Goal: Task Accomplishment & Management: Use online tool/utility

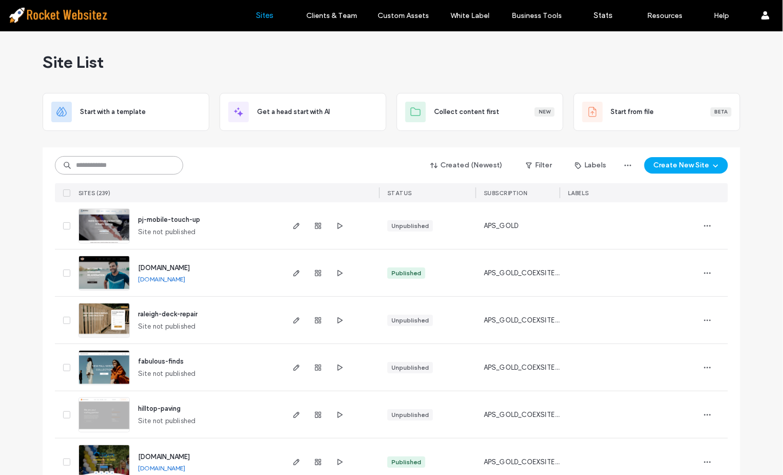
click at [146, 156] on input at bounding box center [119, 165] width 128 height 18
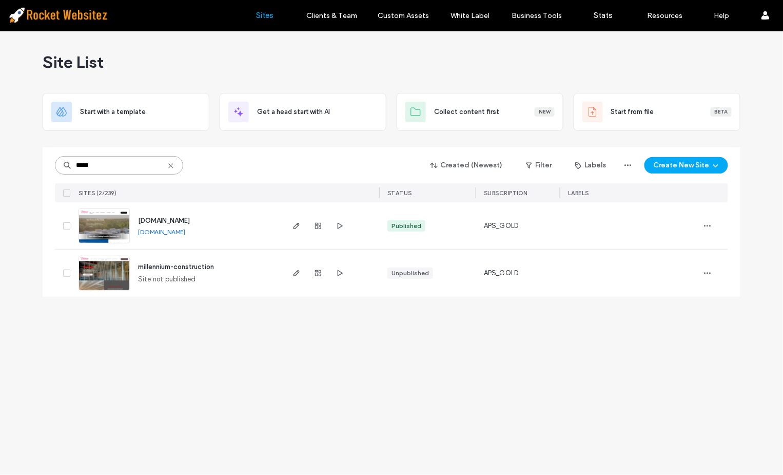
type input "*****"
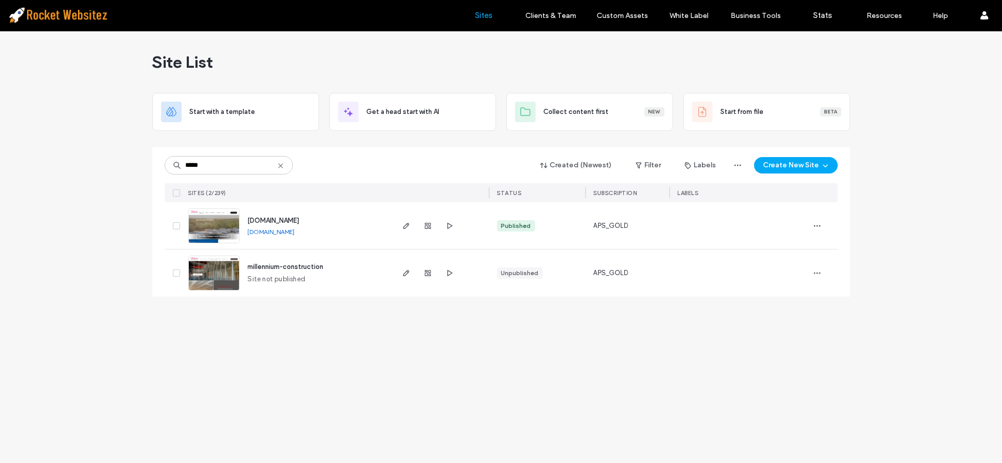
click at [235, 237] on img at bounding box center [214, 244] width 50 height 70
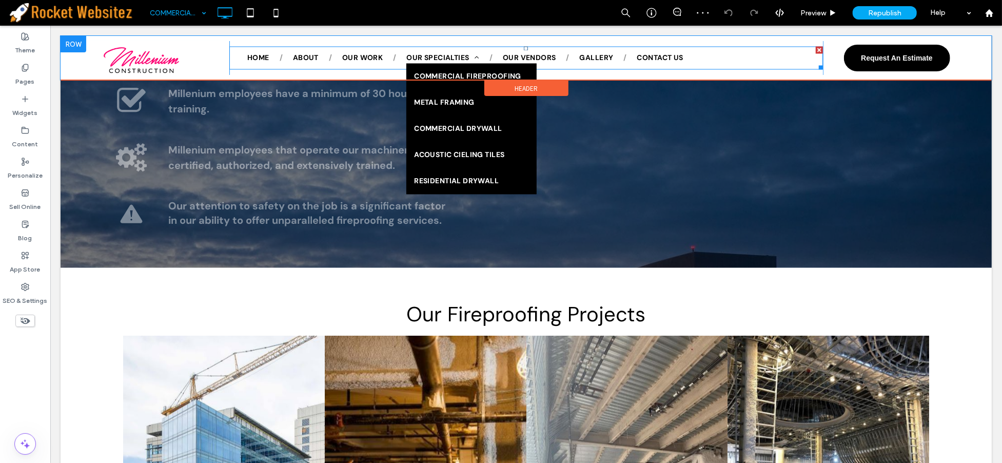
scroll to position [988, 0]
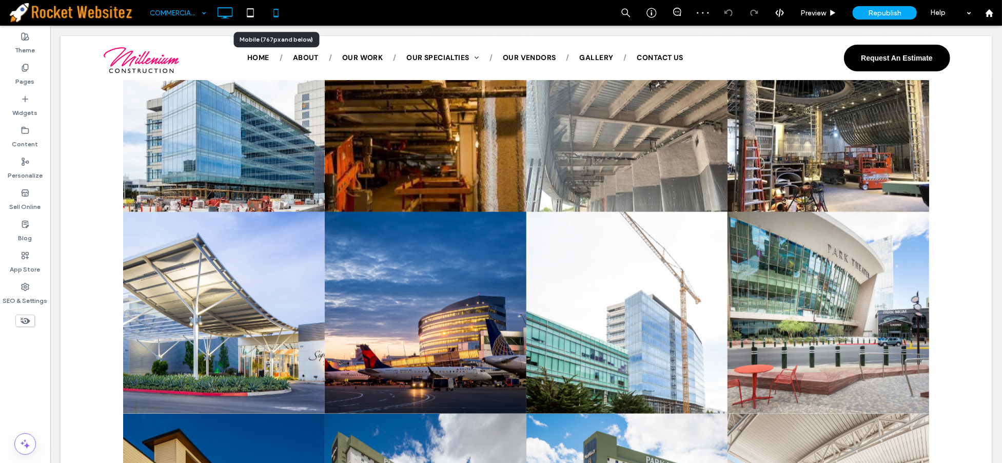
click at [269, 14] on icon at bounding box center [276, 13] width 21 height 21
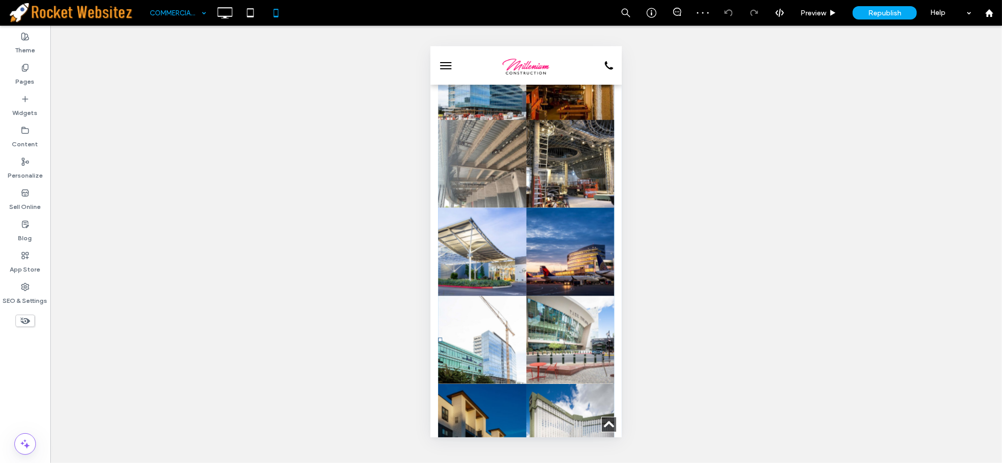
scroll to position [798, 0]
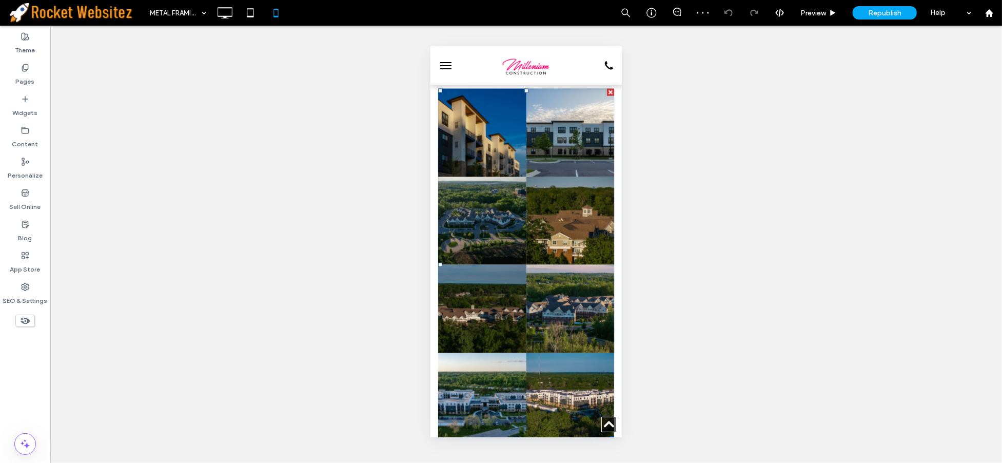
scroll to position [1026, 0]
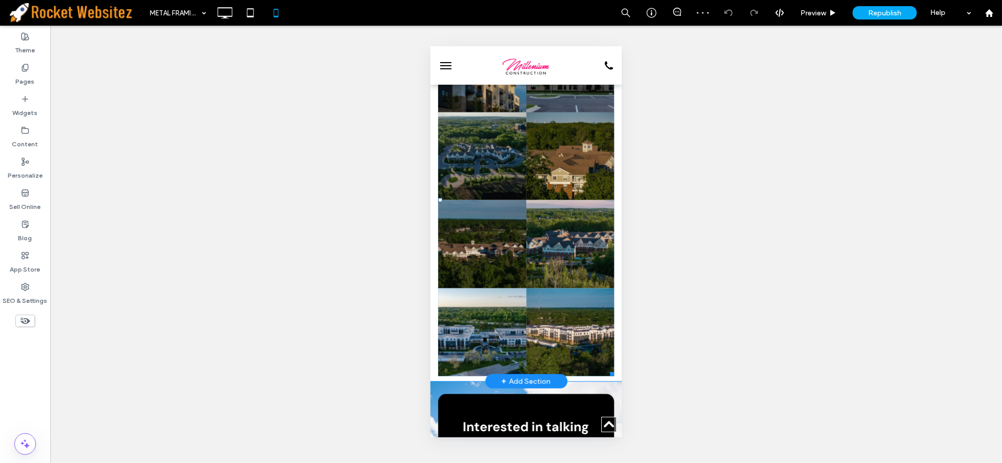
click at [537, 288] on link at bounding box center [570, 332] width 88 height 88
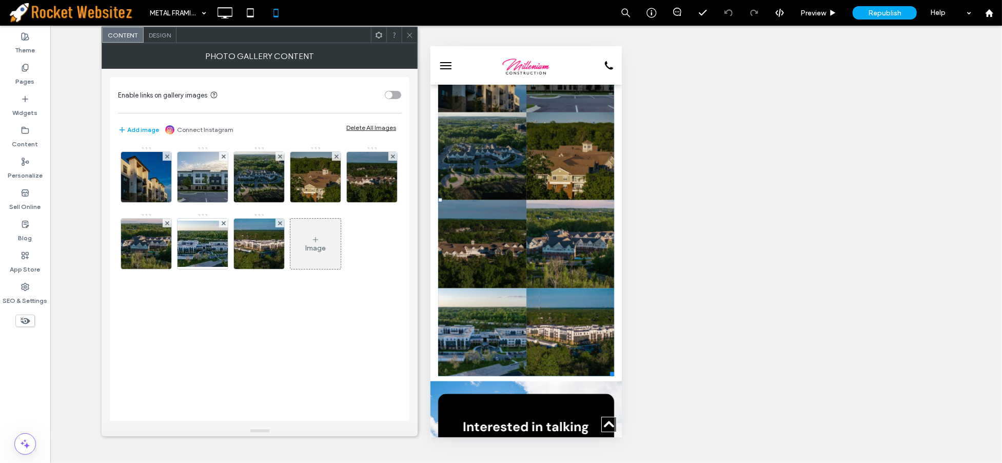
click at [163, 32] on span "Design" at bounding box center [160, 35] width 22 height 8
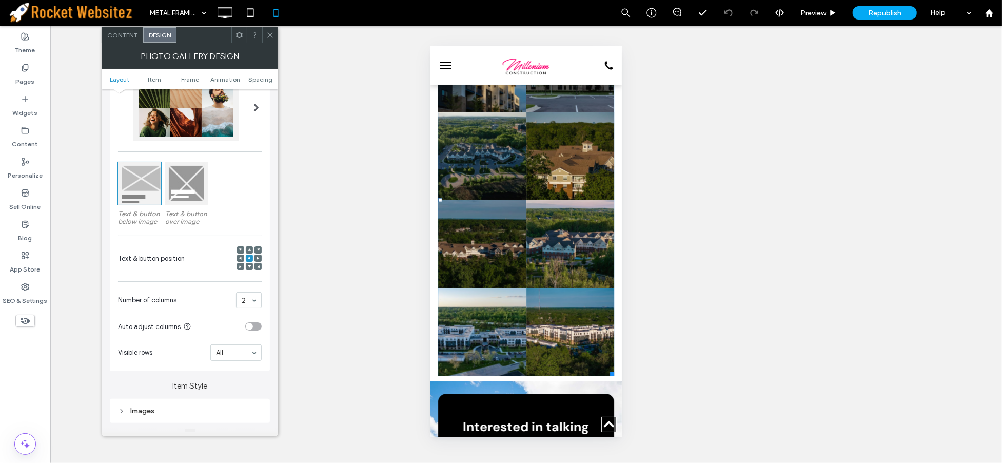
scroll to position [228, 0]
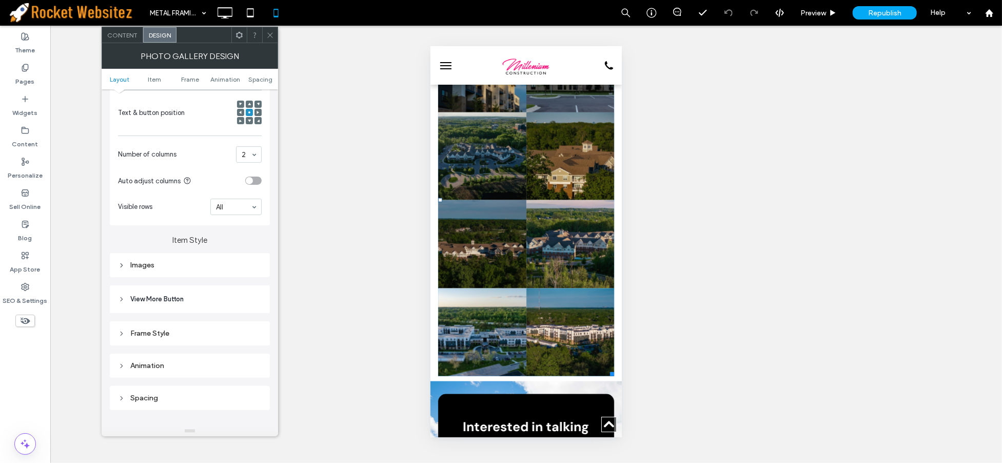
click at [210, 264] on div "Images" at bounding box center [190, 265] width 144 height 9
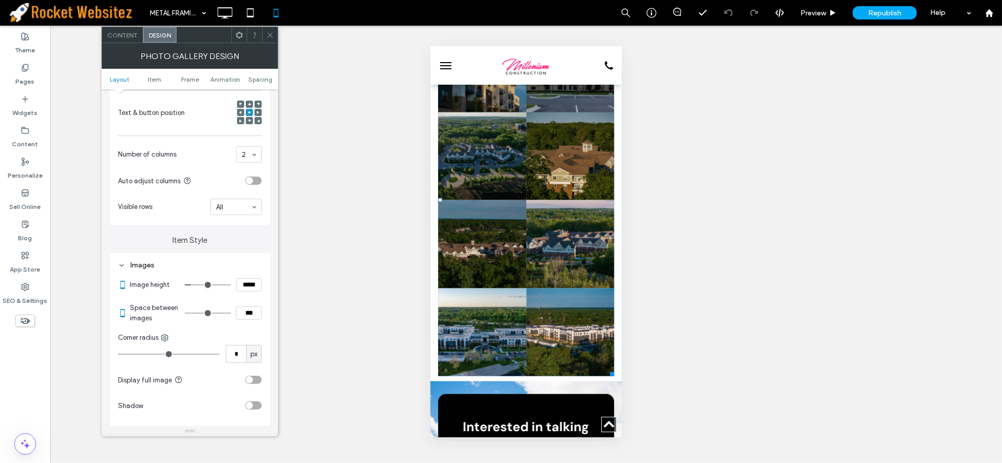
type input "*"
type input "***"
type input "*"
type input "***"
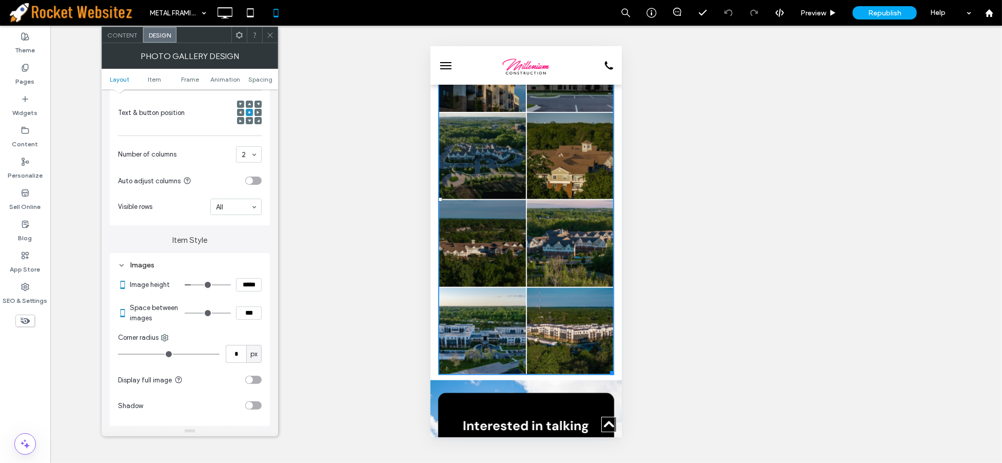
type input "*"
type input "***"
type input "*"
type input "***"
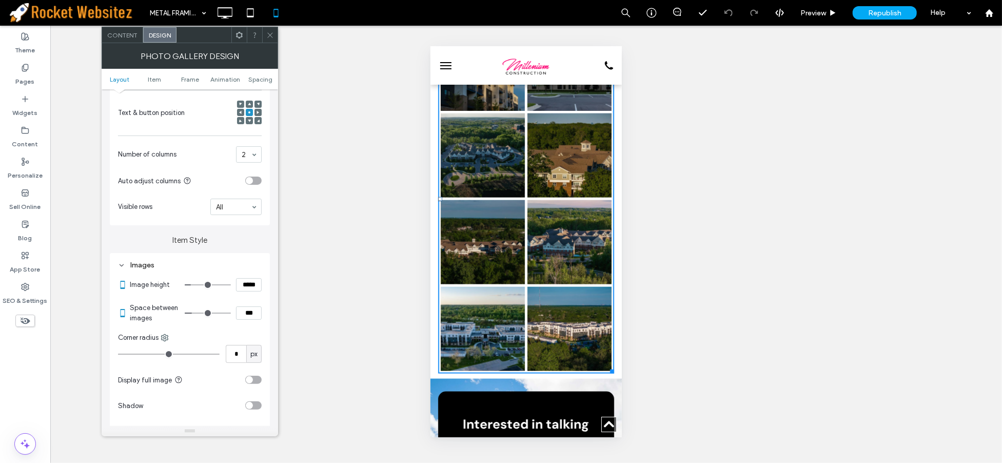
type input "*"
type input "***"
type input "*"
type input "***"
type input "*"
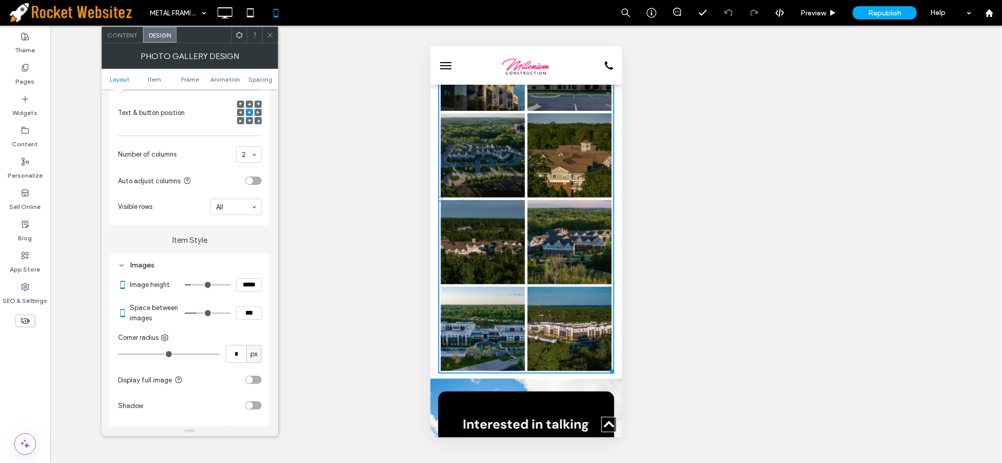
type input "***"
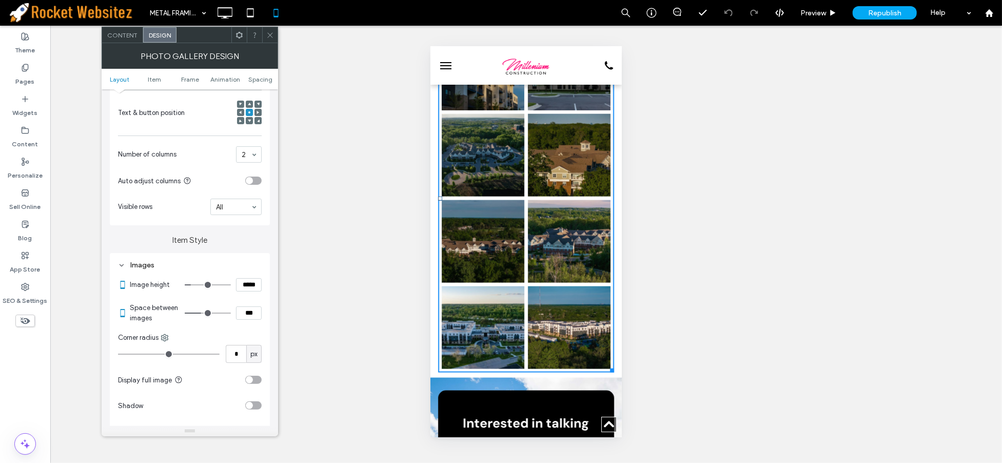
drag, startPoint x: 189, startPoint y: 314, endPoint x: 203, endPoint y: 305, distance: 16.1
type input "*"
click at [203, 313] on input "range" at bounding box center [208, 313] width 46 height 1
click at [270, 37] on icon at bounding box center [270, 35] width 8 height 8
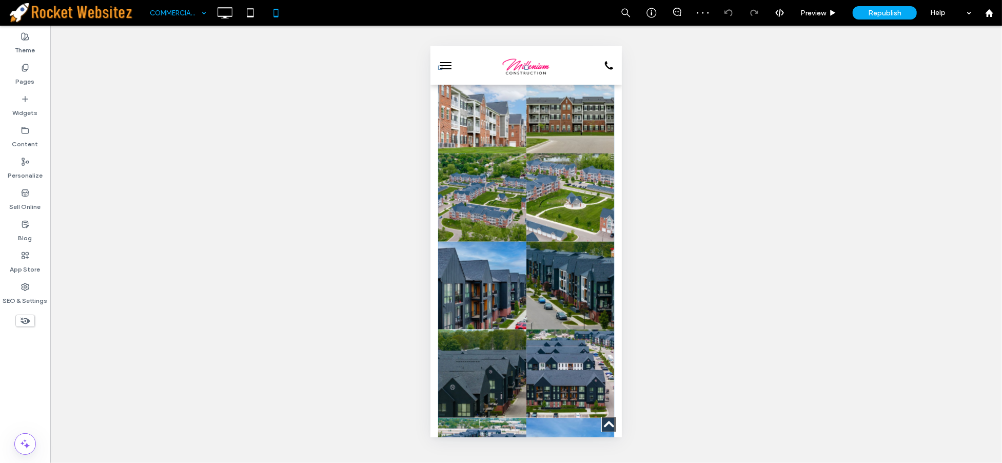
scroll to position [1026, 0]
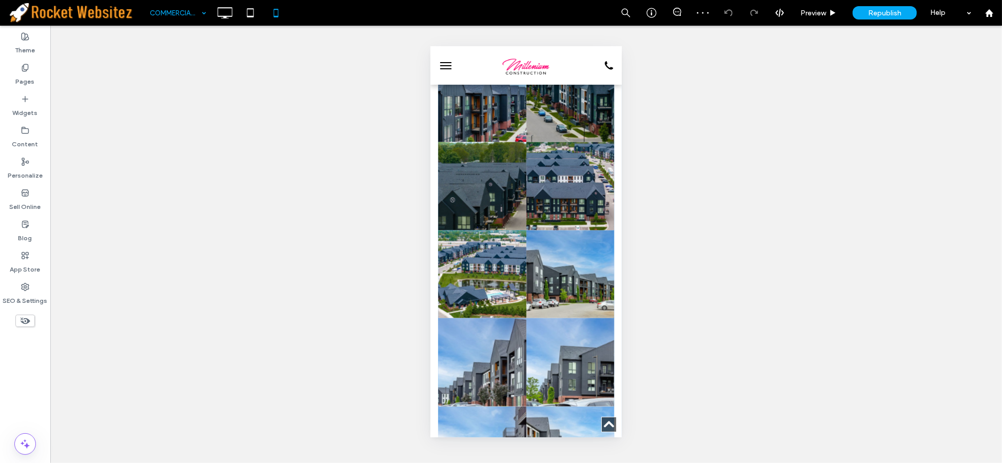
click at [492, 230] on link at bounding box center [482, 274] width 88 height 88
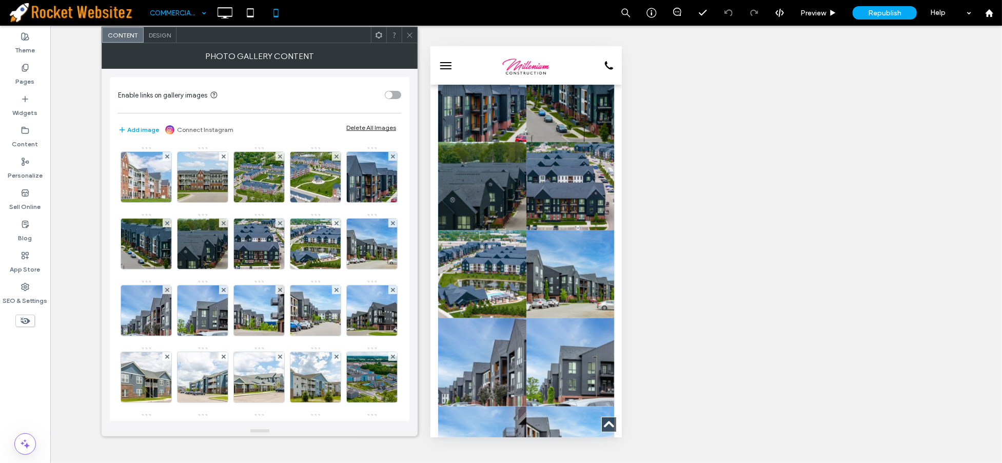
click at [163, 35] on span "Design" at bounding box center [160, 35] width 22 height 8
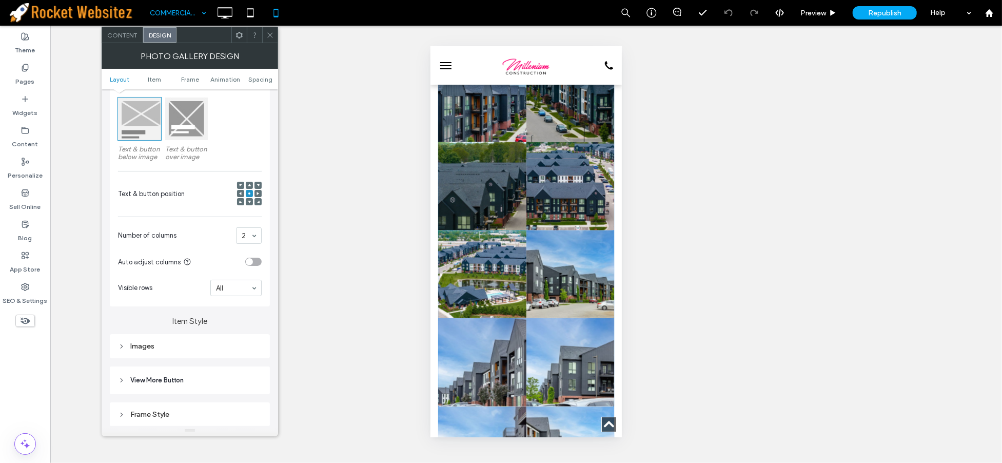
scroll to position [228, 0]
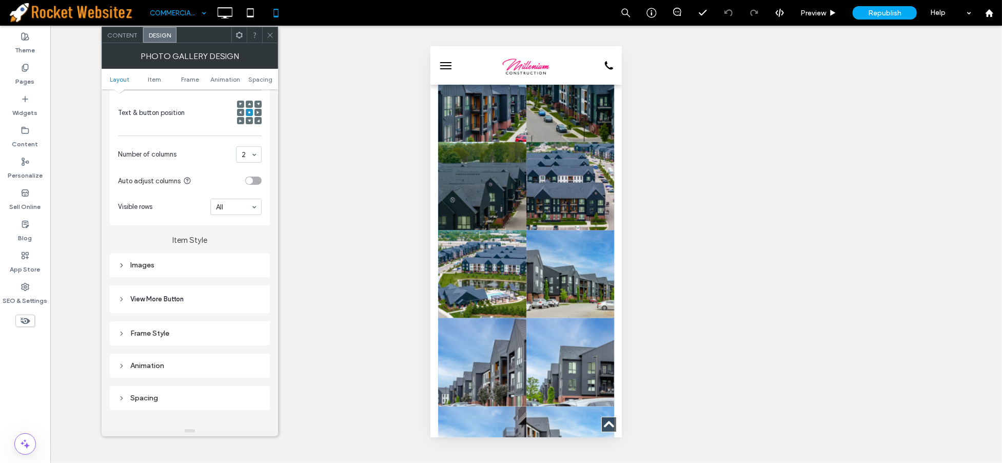
click at [183, 264] on div "Images" at bounding box center [190, 265] width 144 height 9
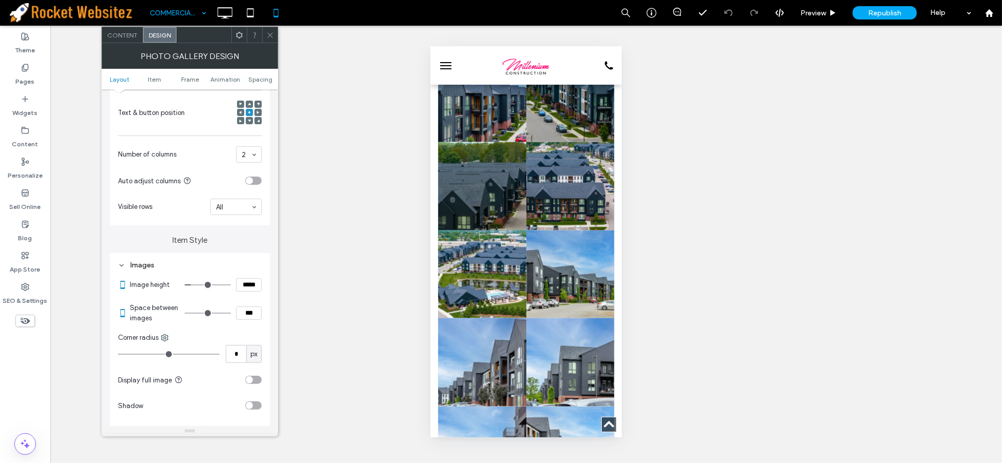
type input "*"
type input "***"
type input "*"
type input "***"
type input "*"
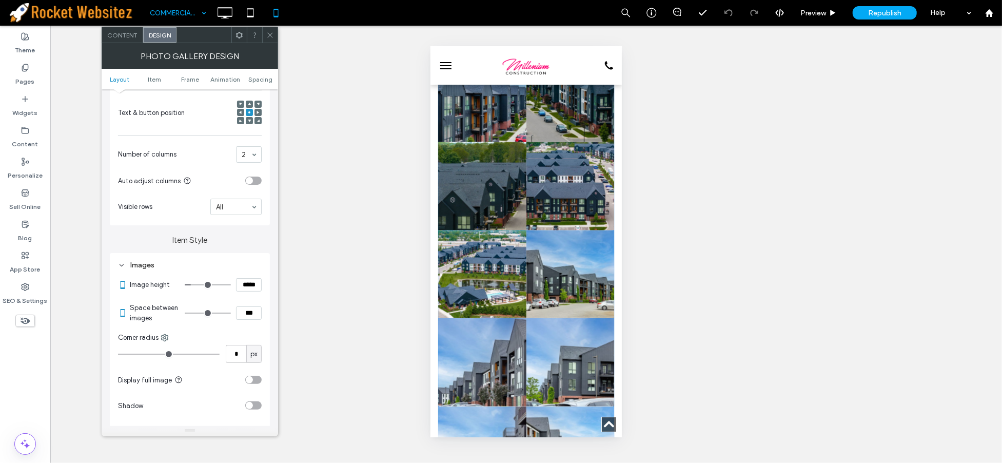
type input "***"
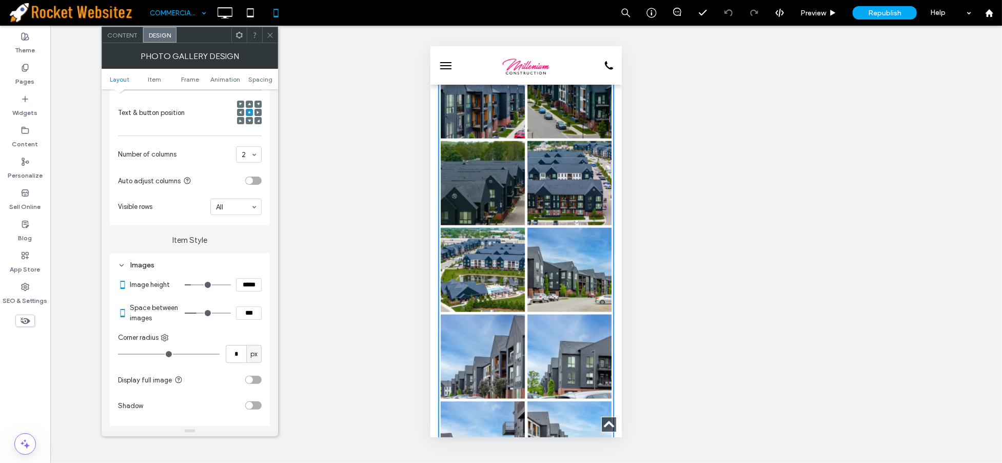
type input "*"
type input "***"
type input "*"
type input "***"
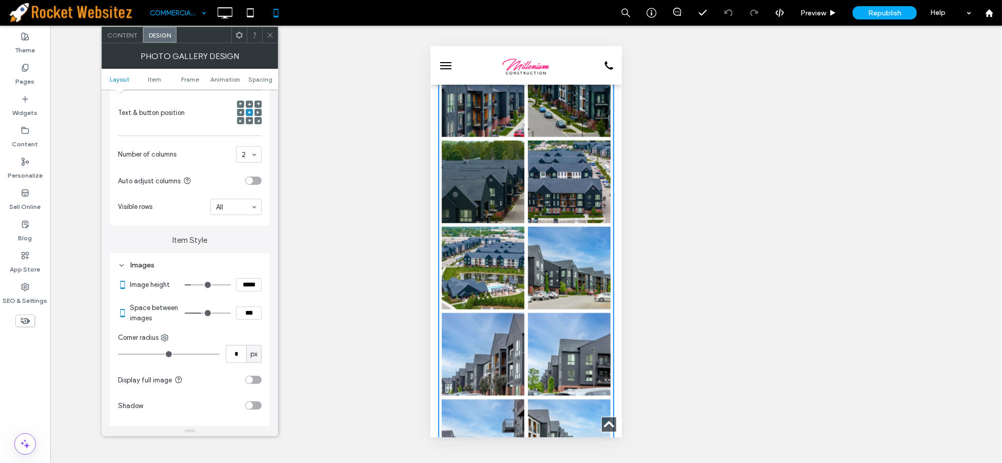
drag, startPoint x: 191, startPoint y: 314, endPoint x: 203, endPoint y: 311, distance: 12.2
type input "*"
click at [203, 313] on input "range" at bounding box center [208, 313] width 46 height 1
click at [267, 34] on icon at bounding box center [270, 35] width 8 height 8
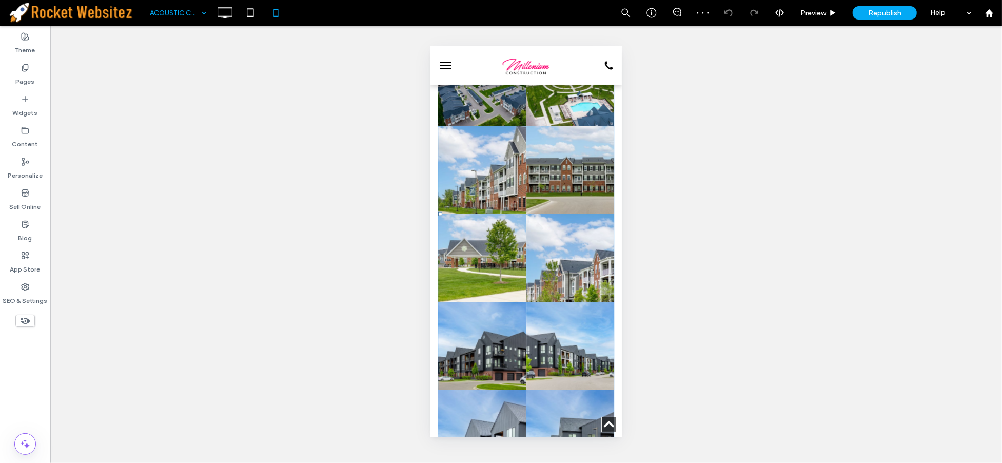
click at [526, 270] on link at bounding box center [570, 257] width 88 height 88
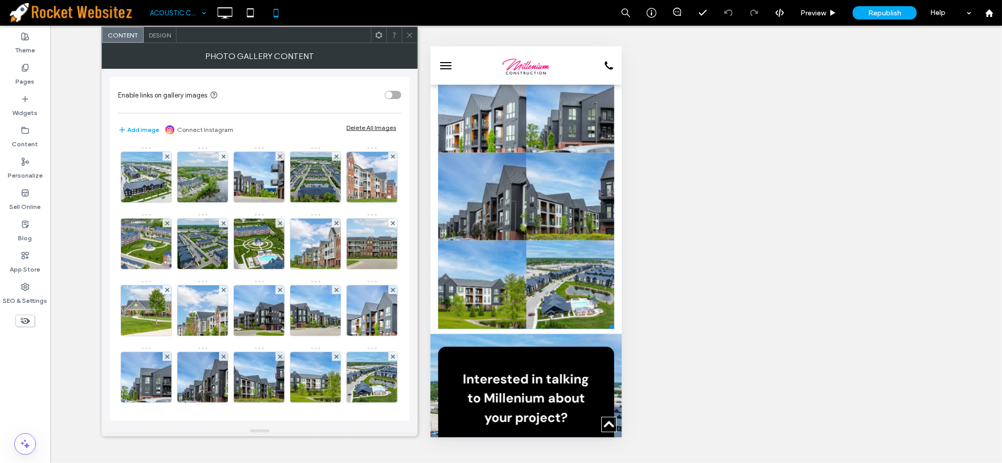
scroll to position [1368, 0]
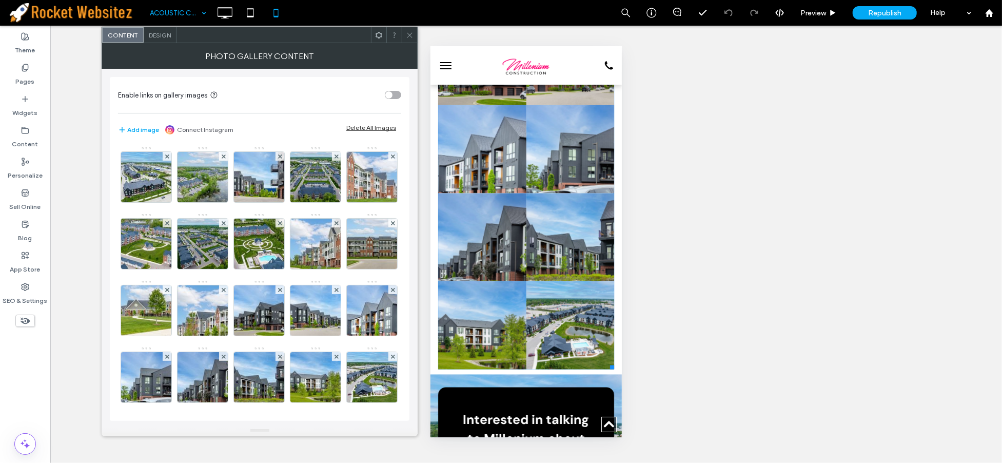
click at [152, 38] on span "Design" at bounding box center [160, 35] width 22 height 8
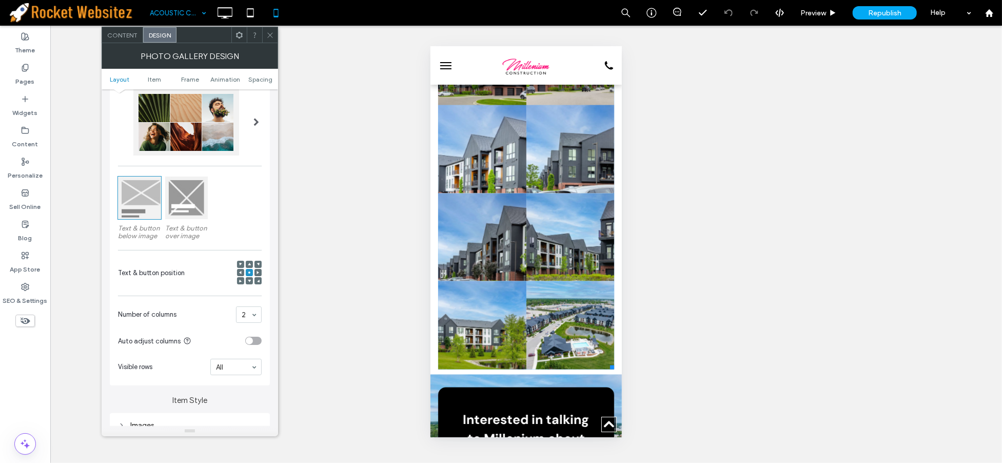
scroll to position [171, 0]
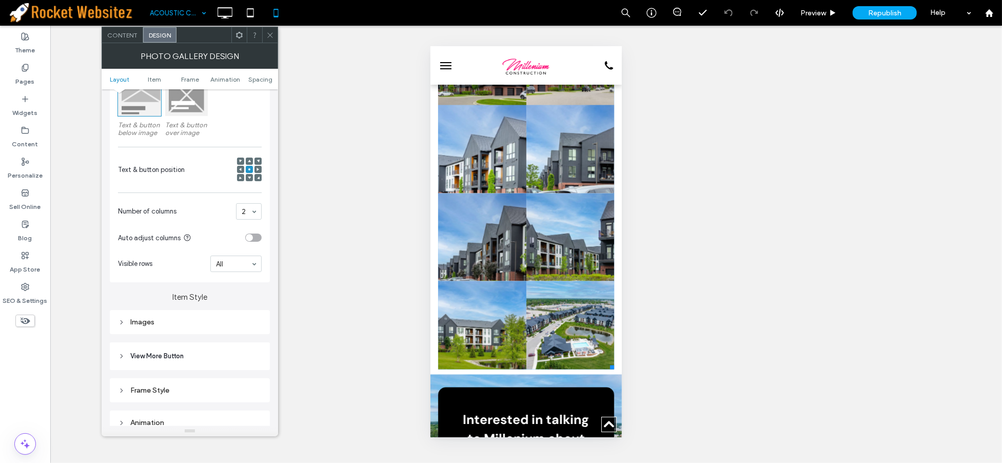
click at [186, 319] on div "Images" at bounding box center [190, 322] width 144 height 9
type input "*"
type input "***"
type input "*"
type input "***"
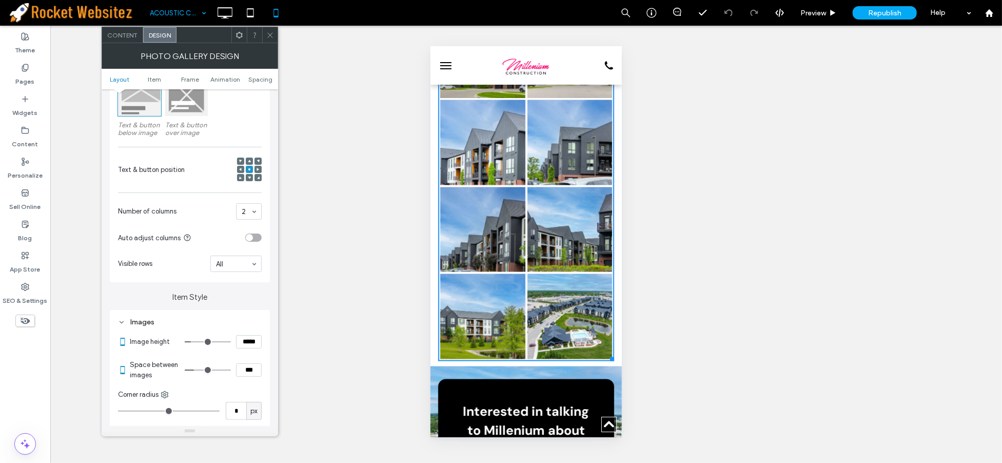
type input "*"
type input "***"
type input "*"
type input "***"
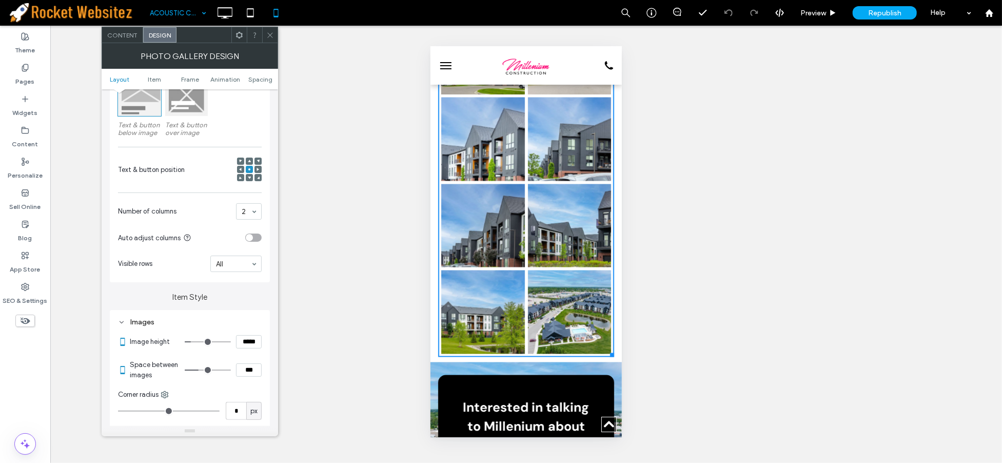
type input "*"
type input "***"
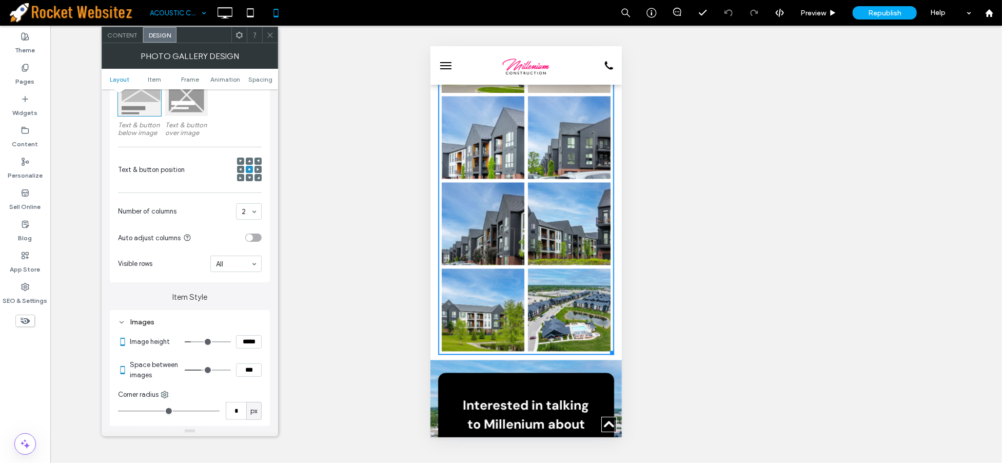
drag, startPoint x: 190, startPoint y: 368, endPoint x: 202, endPoint y: 365, distance: 12.2
type input "*"
click at [202, 369] on input "range" at bounding box center [208, 369] width 46 height 1
click at [271, 35] on icon at bounding box center [270, 35] width 8 height 8
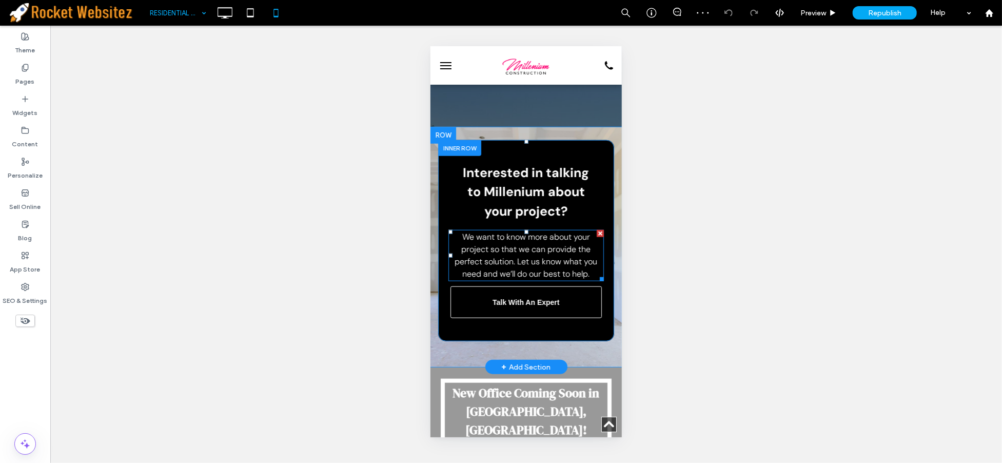
scroll to position [912, 0]
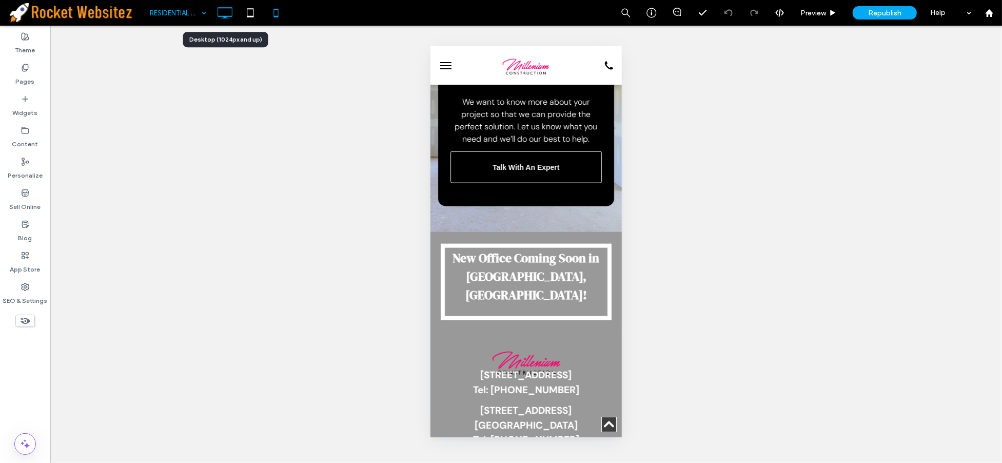
click at [237, 18] on div at bounding box center [225, 13] width 26 height 21
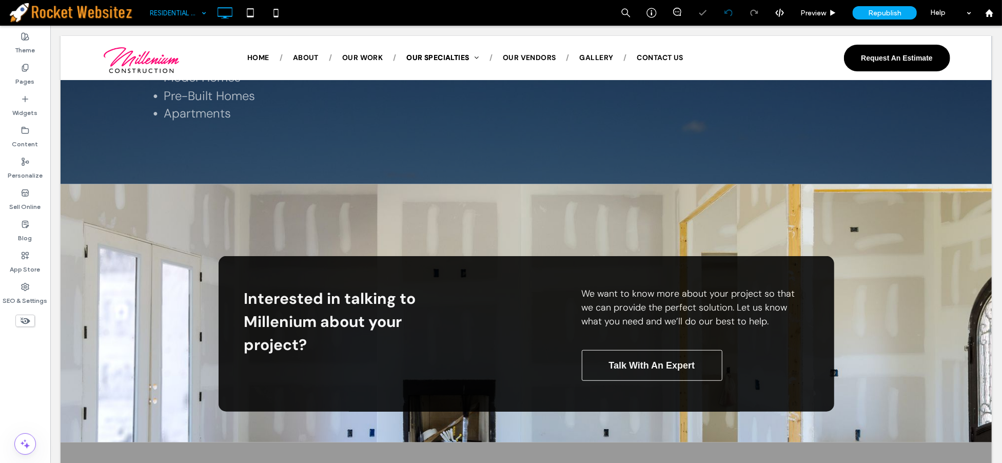
scroll to position [760, 0]
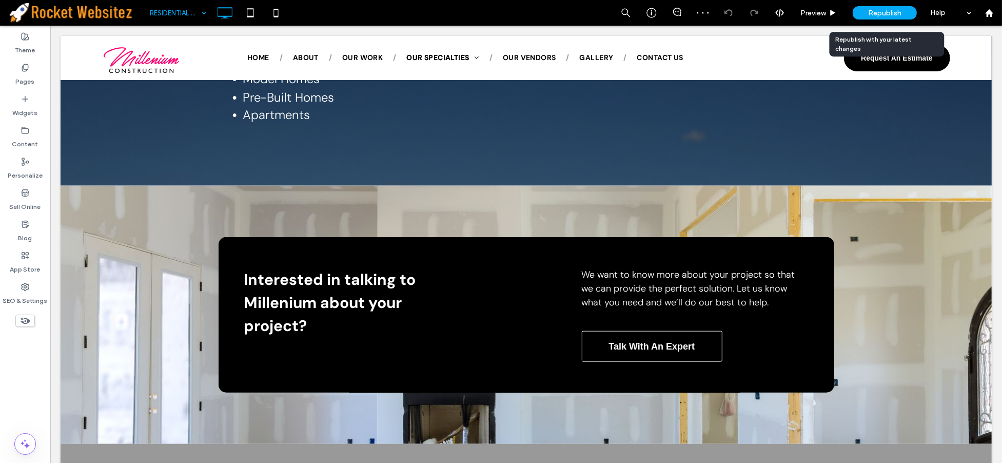
click at [866, 12] on div "Republish" at bounding box center [885, 12] width 64 height 13
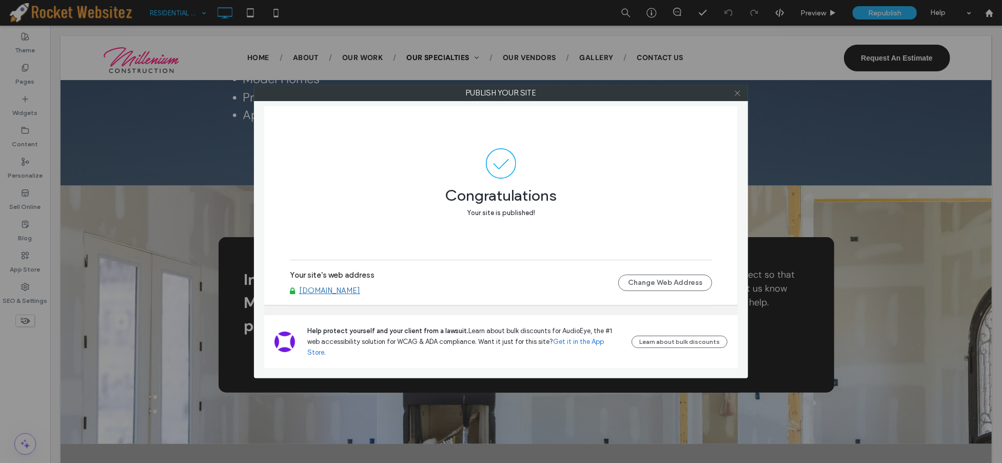
click at [739, 90] on icon at bounding box center [738, 93] width 8 height 8
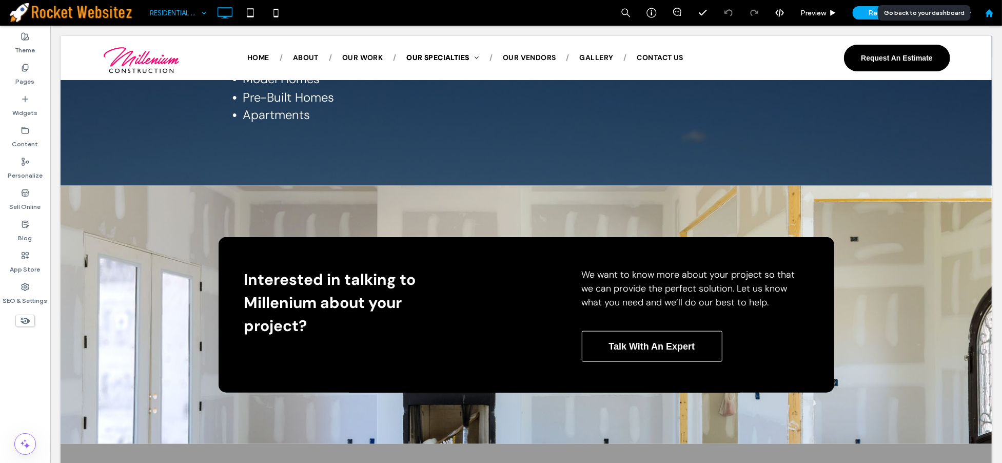
click at [994, 18] on div at bounding box center [990, 13] width 26 height 26
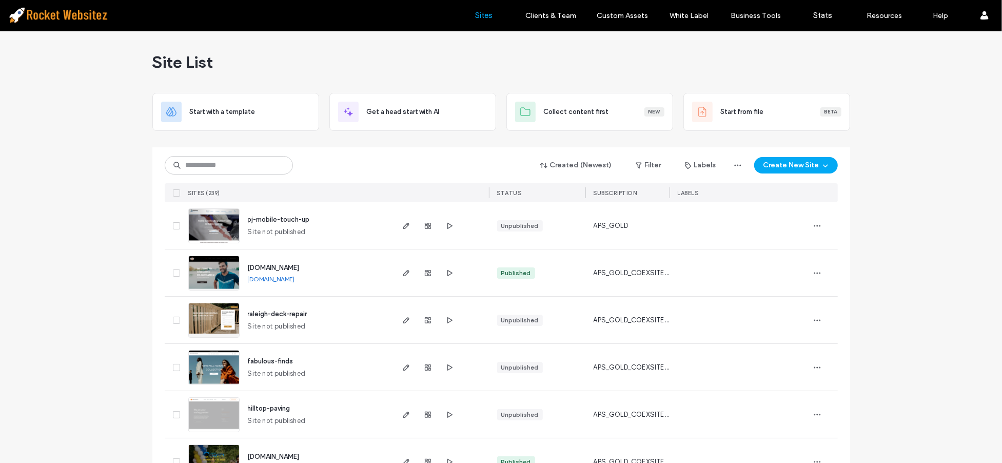
click at [214, 229] on img at bounding box center [214, 244] width 50 height 70
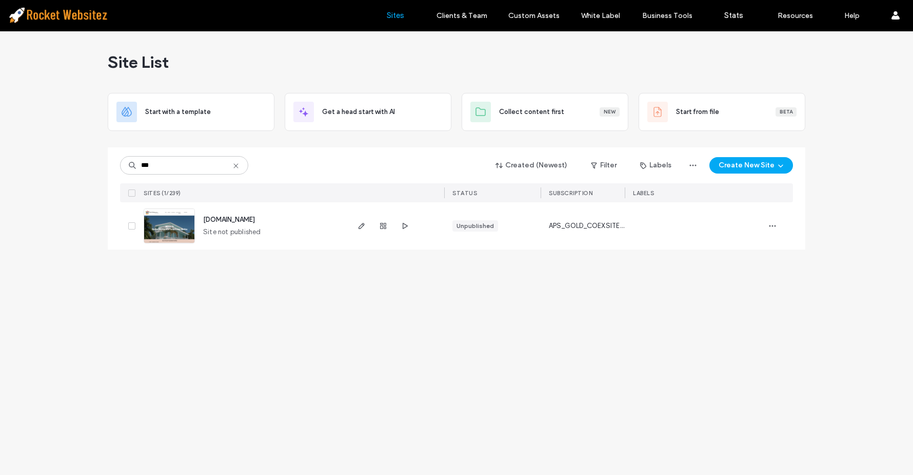
type input "***"
click at [164, 228] on img at bounding box center [169, 244] width 50 height 70
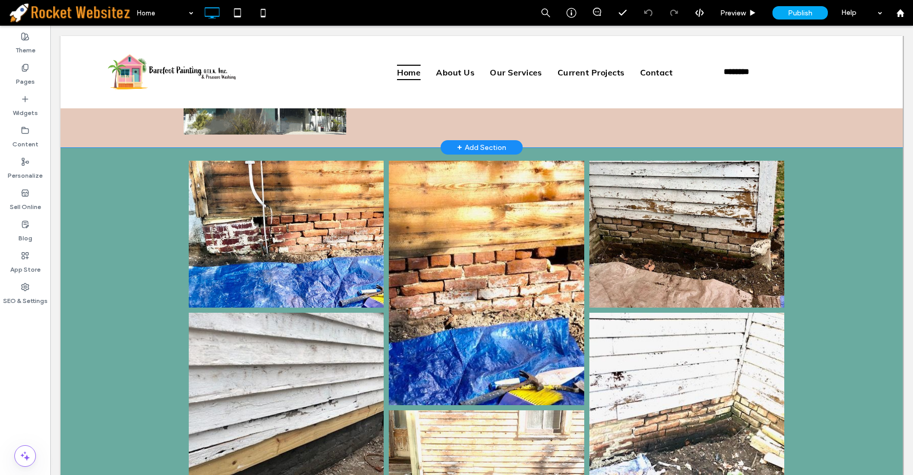
scroll to position [3515, 0]
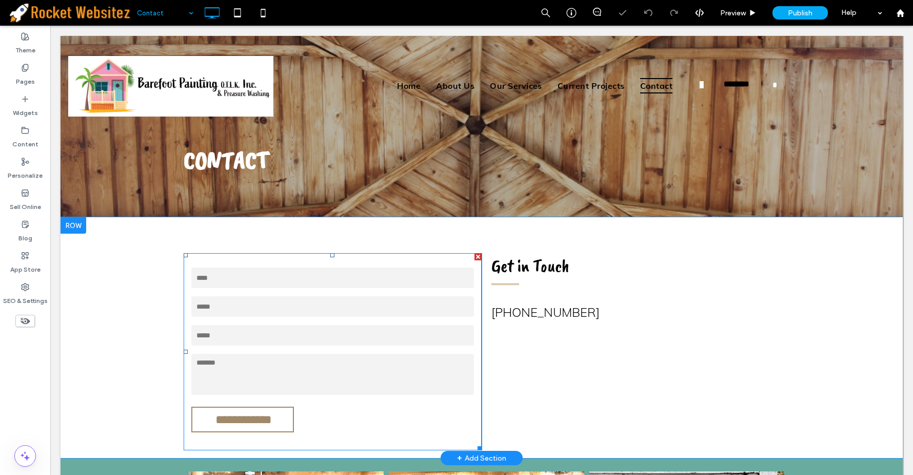
click at [369, 288] on div "Name:" at bounding box center [333, 278] width 298 height 24
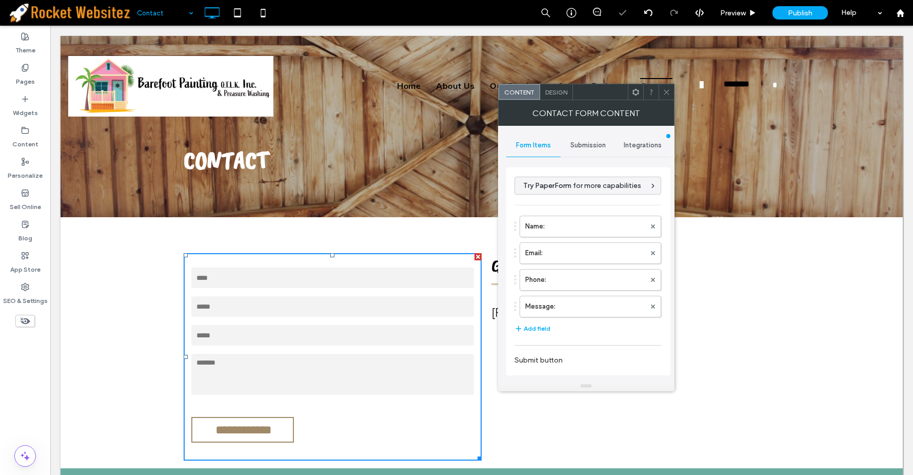
click at [580, 127] on div "**********" at bounding box center [588, 253] width 164 height 255
click at [581, 135] on div "Submission" at bounding box center [588, 145] width 55 height 23
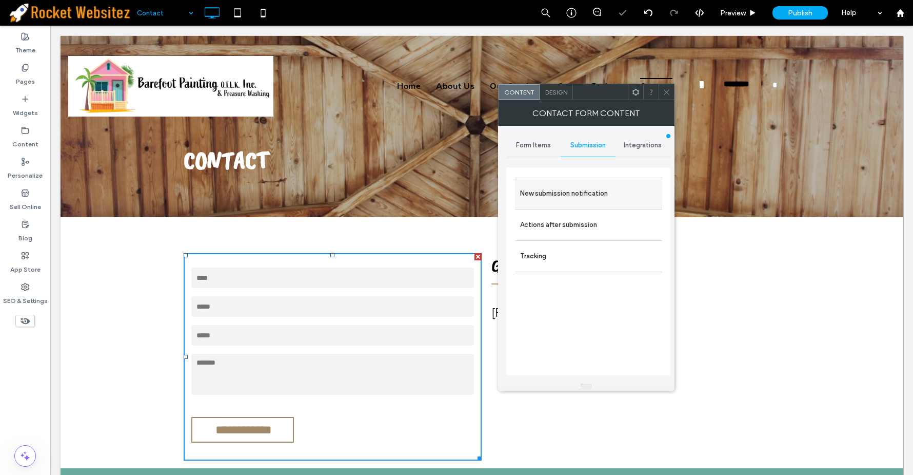
click at [571, 188] on label "New submission notification" at bounding box center [588, 193] width 137 height 21
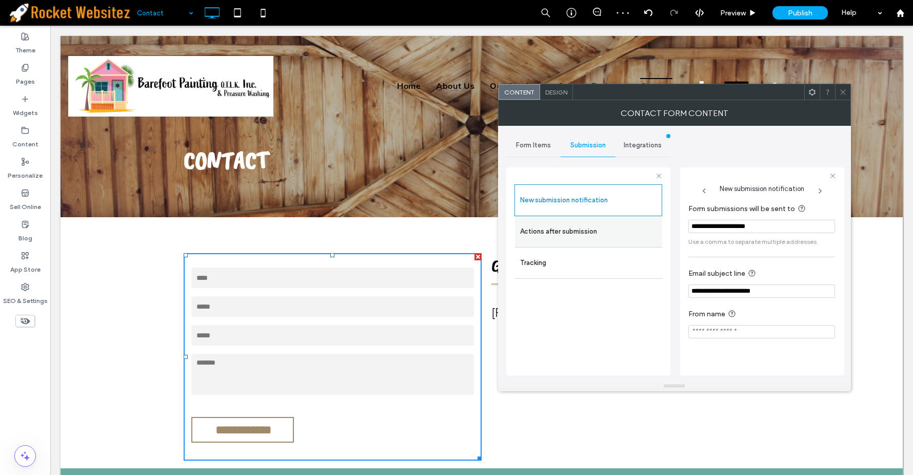
drag, startPoint x: 799, startPoint y: 226, endPoint x: 644, endPoint y: 232, distance: 155.1
click at [644, 232] on div "**********" at bounding box center [588, 269] width 164 height 221
click at [839, 100] on div "Contact Form Content" at bounding box center [674, 113] width 353 height 26
drag, startPoint x: 843, startPoint y: 91, endPoint x: 836, endPoint y: 93, distance: 6.5
click at [843, 91] on use at bounding box center [843, 91] width 5 height 5
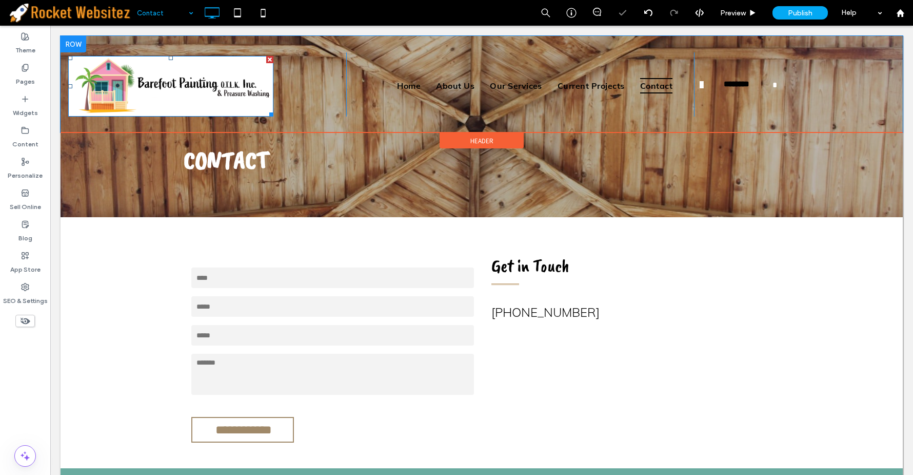
click at [174, 80] on img at bounding box center [170, 86] width 205 height 61
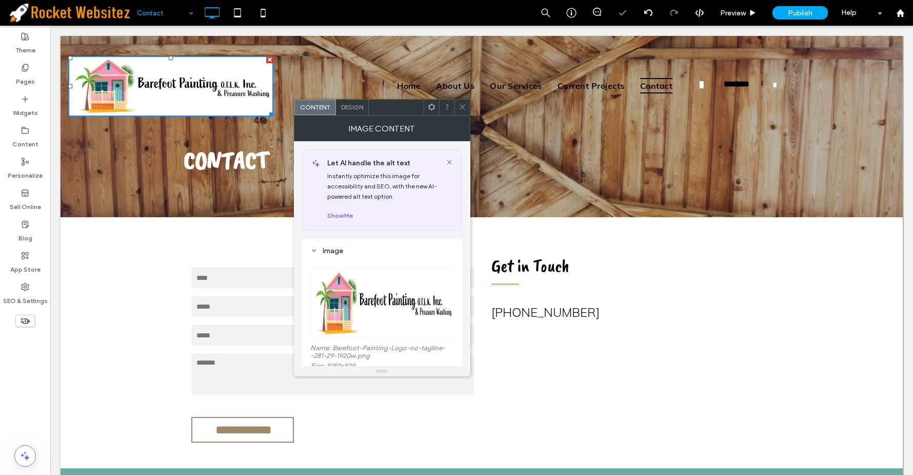
scroll to position [228, 0]
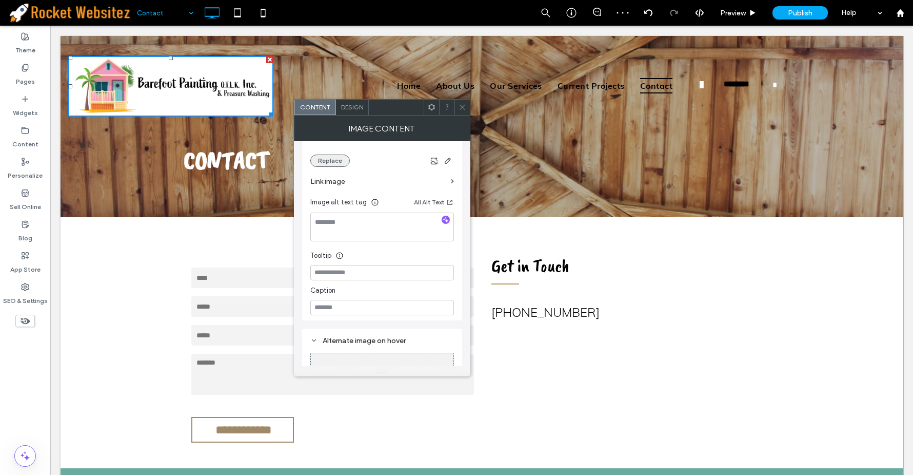
click at [327, 161] on button "Replace" at bounding box center [330, 160] width 40 height 12
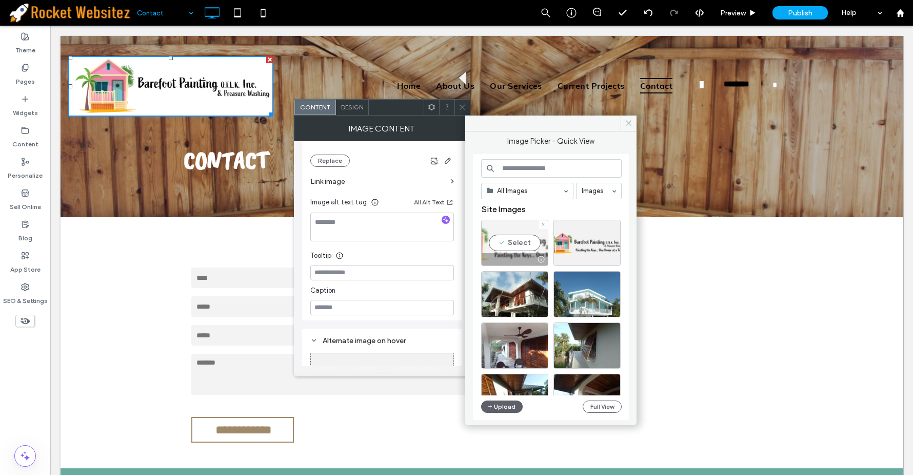
click at [514, 241] on div "Select" at bounding box center [514, 243] width 67 height 46
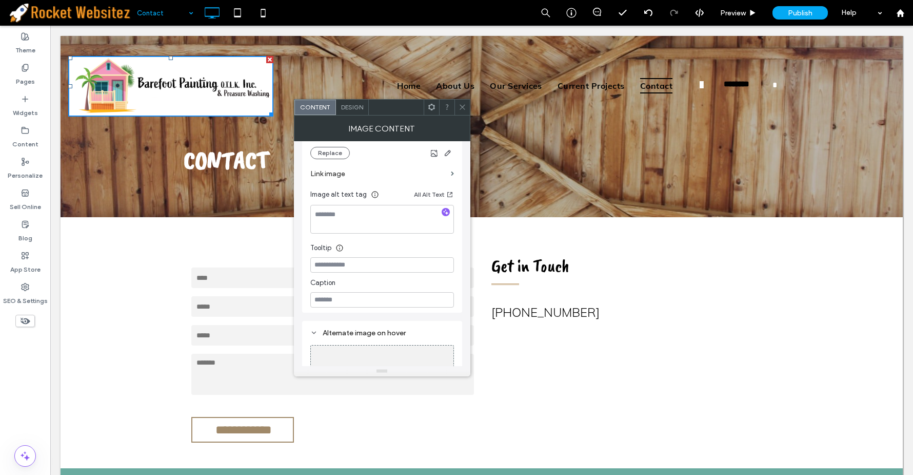
scroll to position [220, 0]
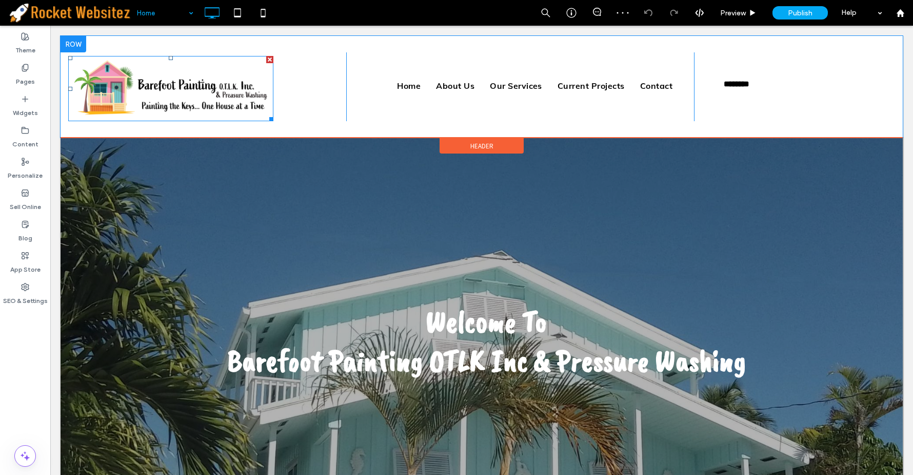
click at [150, 77] on img at bounding box center [170, 88] width 205 height 65
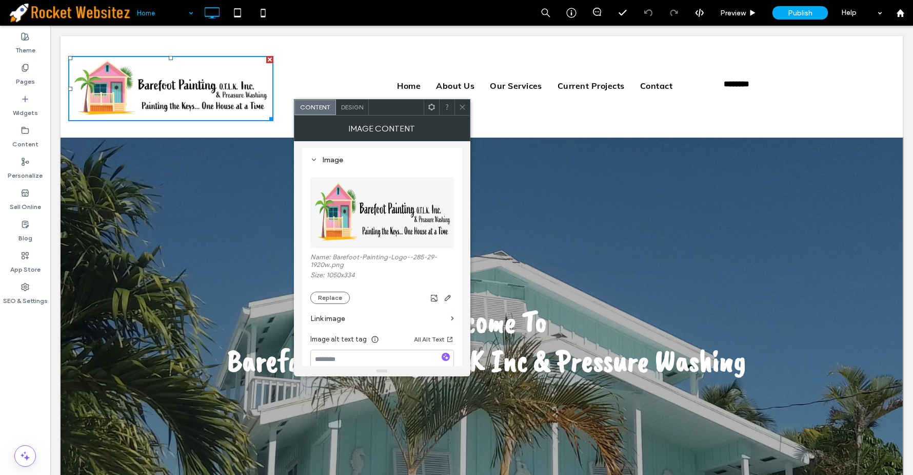
scroll to position [114, 0]
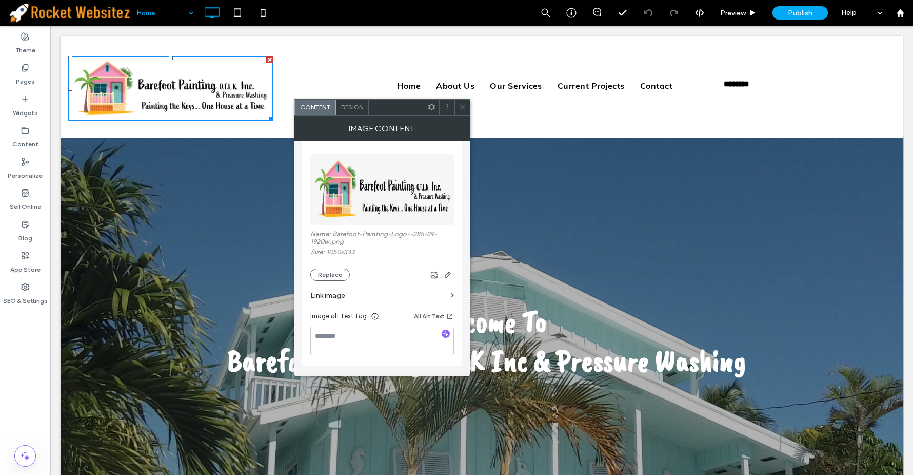
click at [339, 261] on div "Name: Barefoot-Painting-Logo--285-29-1920w.png Size: 1050x334 Replace" at bounding box center [382, 255] width 144 height 51
click at [335, 275] on button "Replace" at bounding box center [330, 274] width 40 height 12
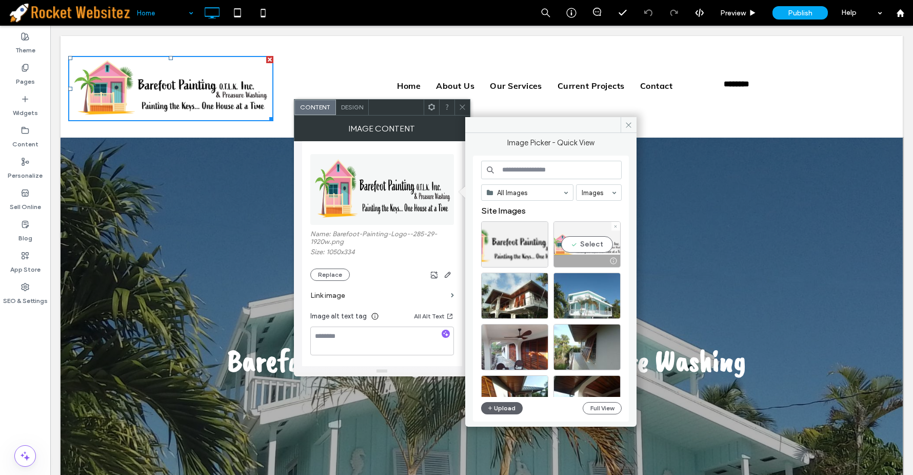
click at [580, 242] on div "Select" at bounding box center [587, 244] width 67 height 46
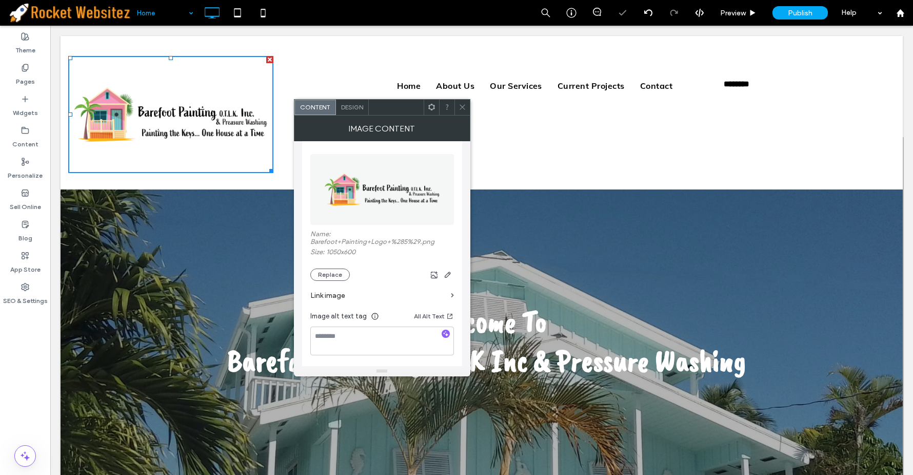
drag, startPoint x: 339, startPoint y: 279, endPoint x: 351, endPoint y: 280, distance: 11.9
click at [339, 279] on button "Replace" at bounding box center [330, 274] width 40 height 12
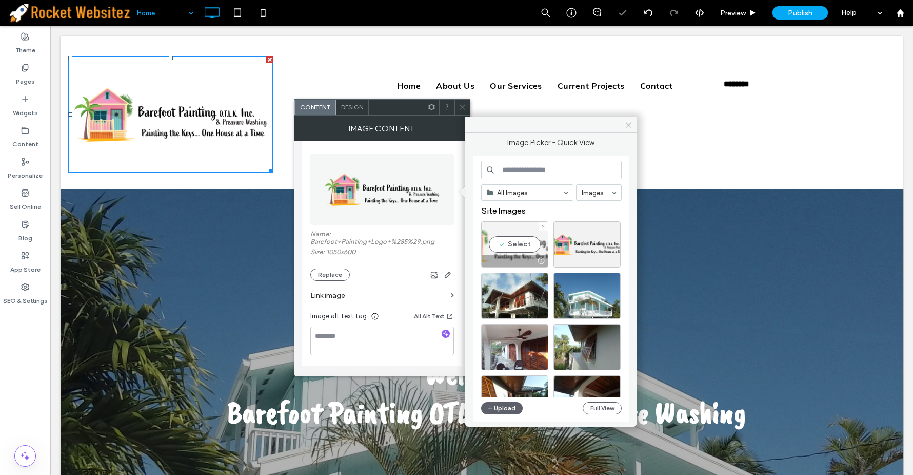
click at [514, 239] on div "Select" at bounding box center [514, 244] width 67 height 46
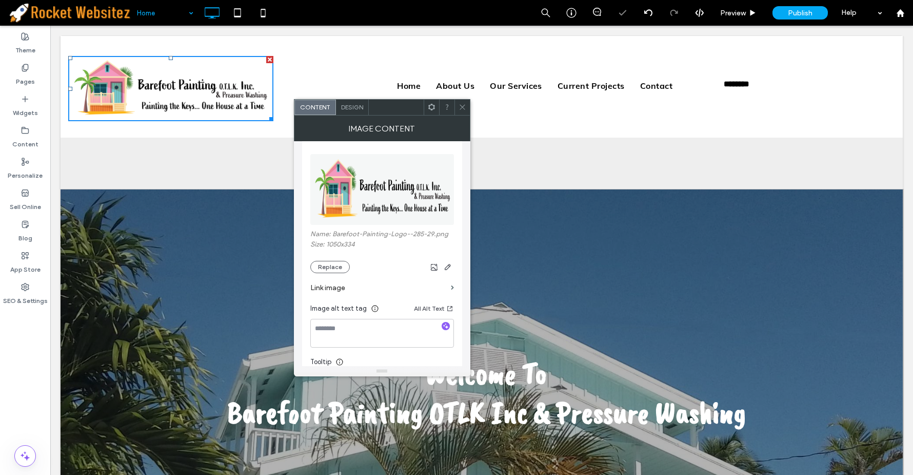
click at [464, 109] on icon at bounding box center [463, 107] width 8 height 8
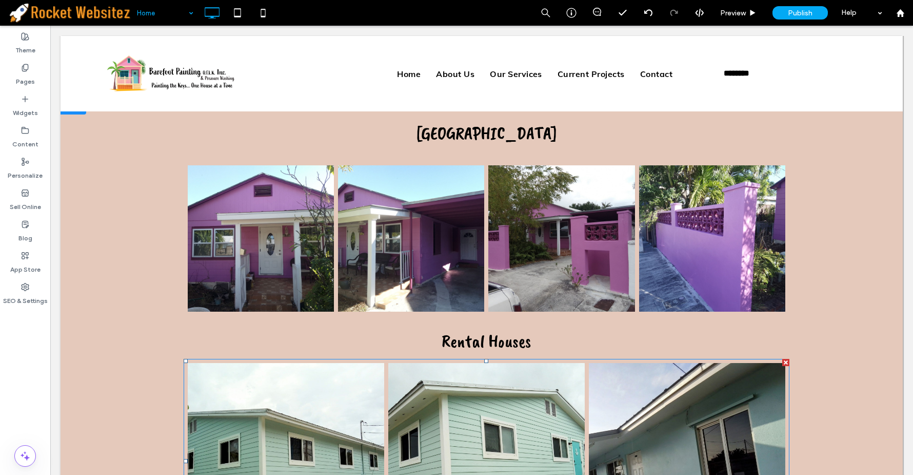
scroll to position [1539, 0]
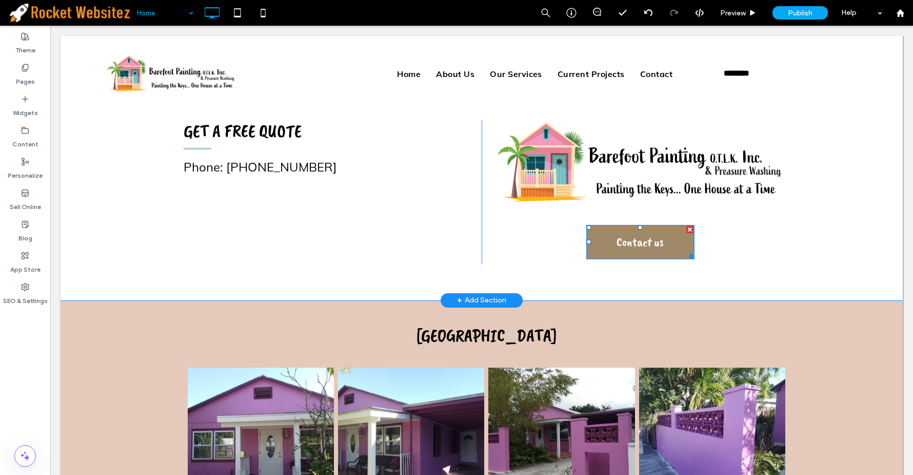
click at [643, 247] on span "Contact us" at bounding box center [640, 242] width 47 height 32
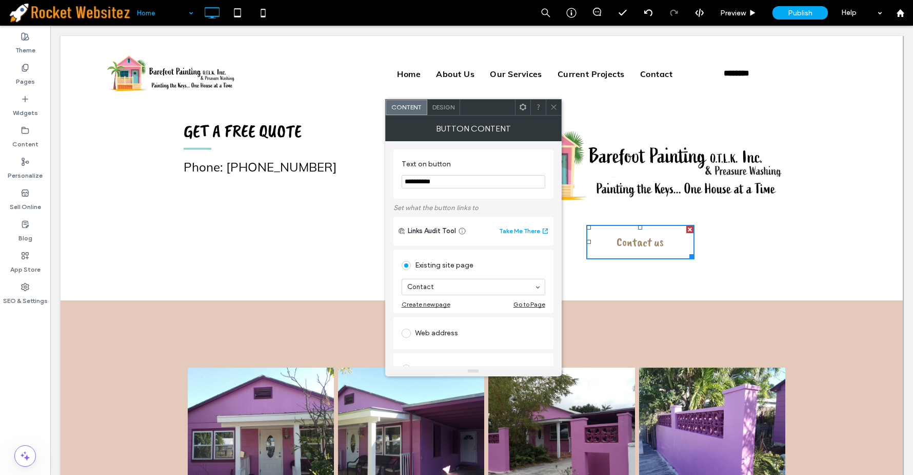
click at [438, 114] on div "Design" at bounding box center [443, 107] width 33 height 15
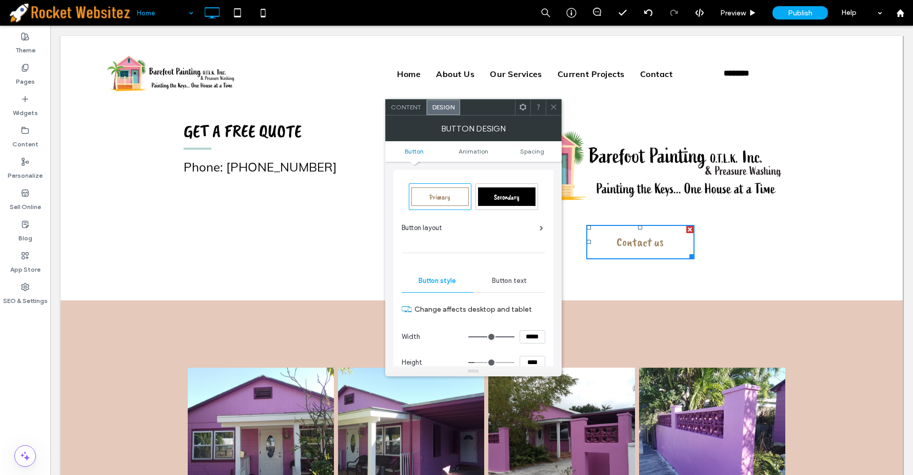
click at [548, 107] on div at bounding box center [553, 107] width 15 height 15
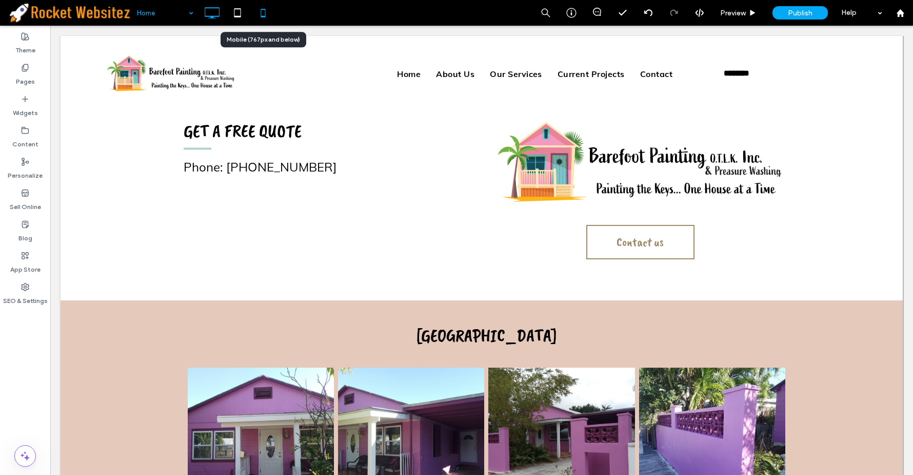
click at [274, 14] on div at bounding box center [262, 13] width 25 height 21
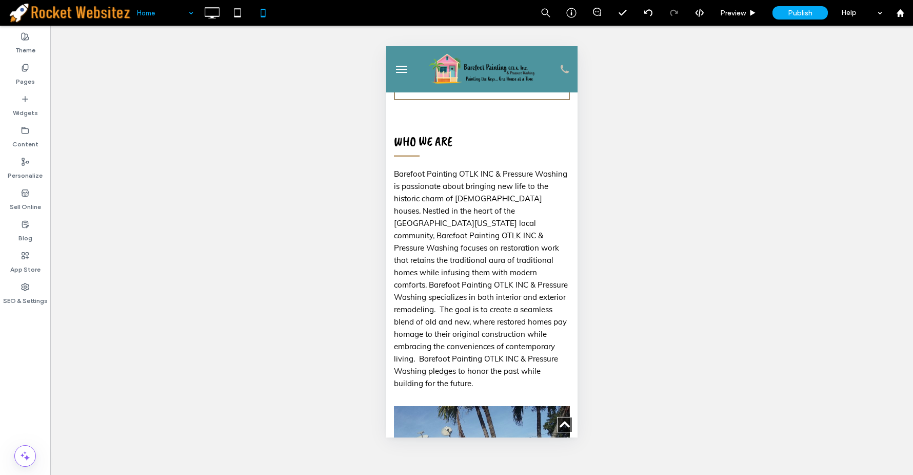
scroll to position [570, 0]
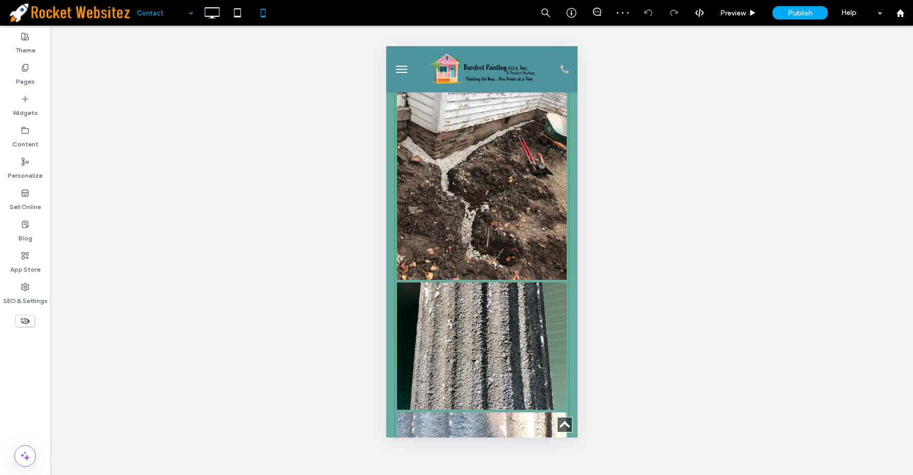
scroll to position [1653, 0]
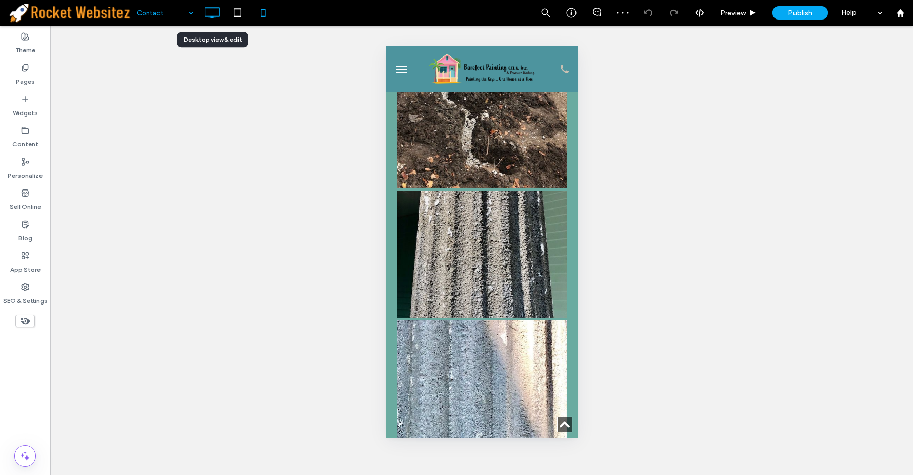
click at [221, 14] on icon at bounding box center [212, 13] width 21 height 21
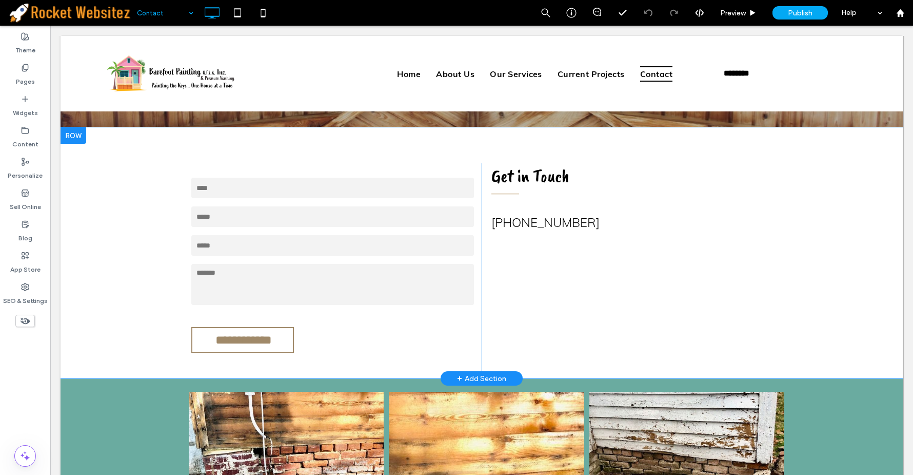
scroll to position [88, 0]
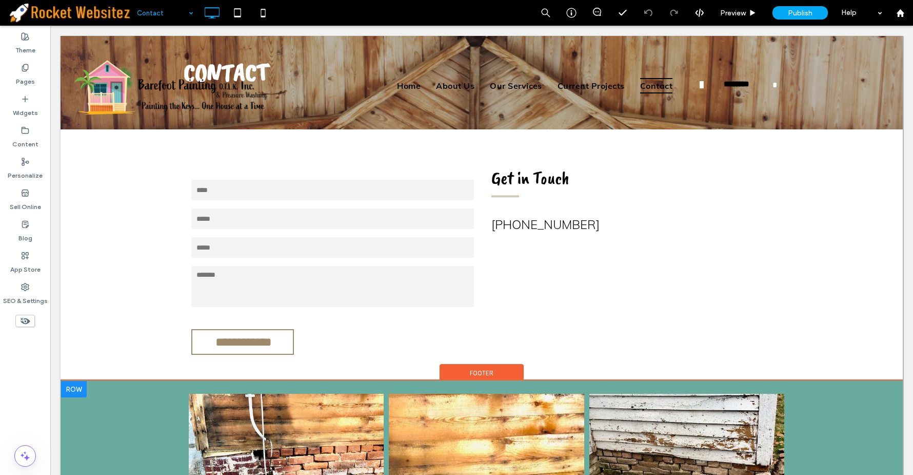
click at [79, 390] on div at bounding box center [74, 389] width 26 height 16
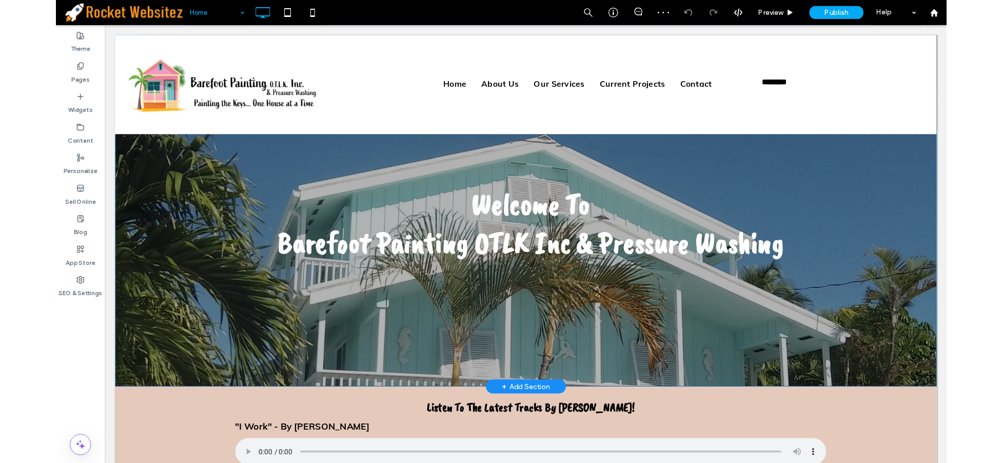
scroll to position [399, 0]
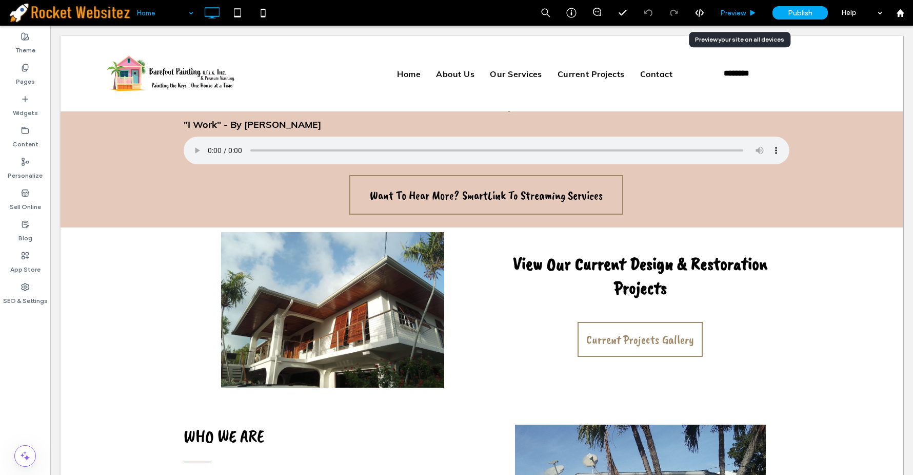
drag, startPoint x: 730, startPoint y: 22, endPoint x: 690, endPoint y: 7, distance: 43.2
click at [730, 22] on div "Preview" at bounding box center [739, 13] width 52 height 26
click at [732, 17] on div "Preview" at bounding box center [739, 13] width 52 height 26
click at [733, 13] on span "Preview" at bounding box center [733, 13] width 26 height 9
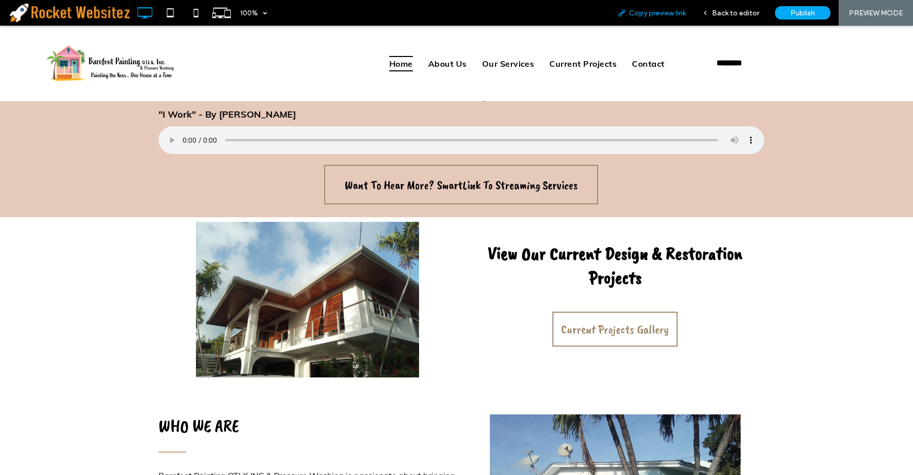
click at [672, 9] on span "Copy preview link" at bounding box center [657, 13] width 57 height 9
